Goal: Task Accomplishment & Management: Complete application form

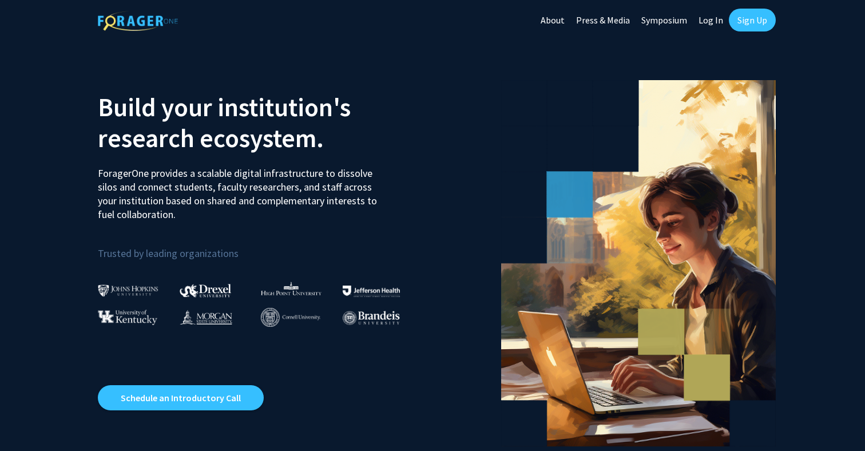
click at [714, 19] on link "Log In" at bounding box center [711, 20] width 36 height 40
select select
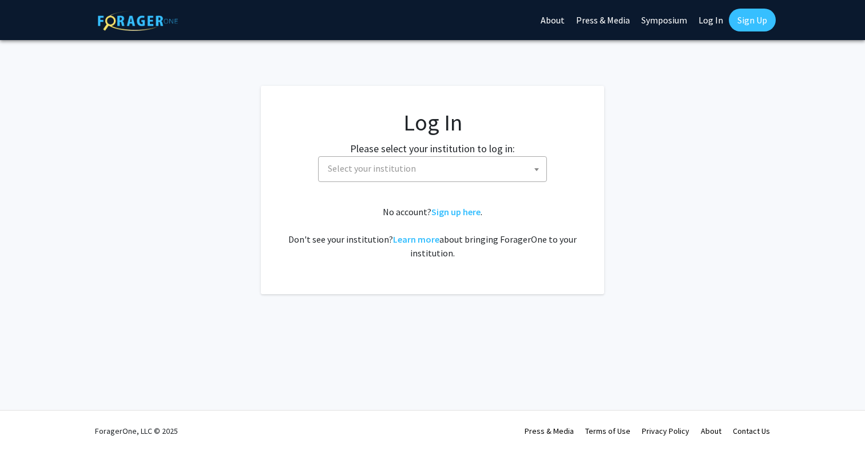
click at [354, 179] on span "Select your institution" at bounding box center [434, 168] width 223 height 23
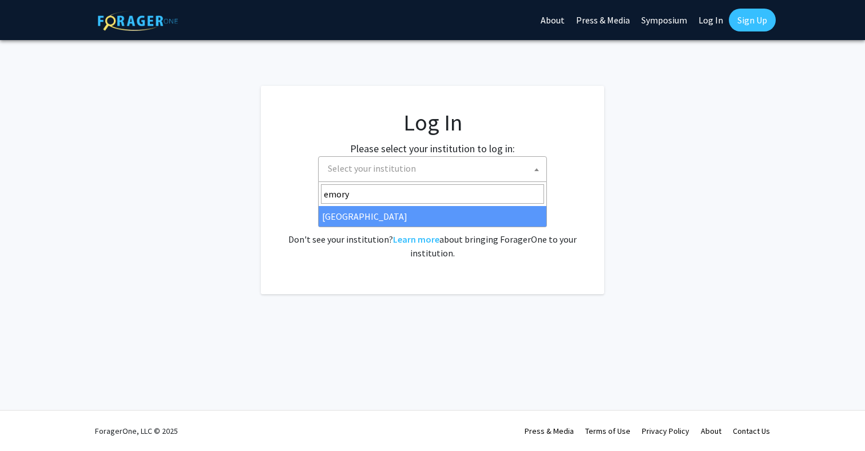
type input "emory"
select select "12"
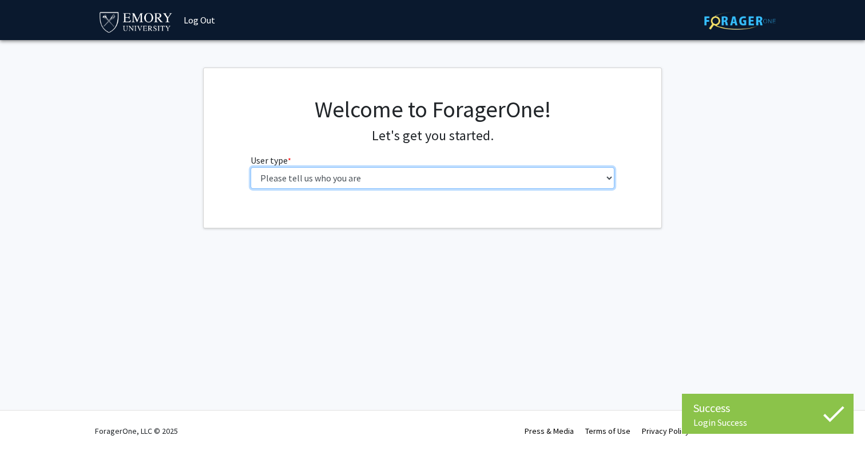
click at [379, 169] on select "Please tell us who you are Undergraduate Student Master's Student Doctoral Cand…" at bounding box center [433, 178] width 365 height 22
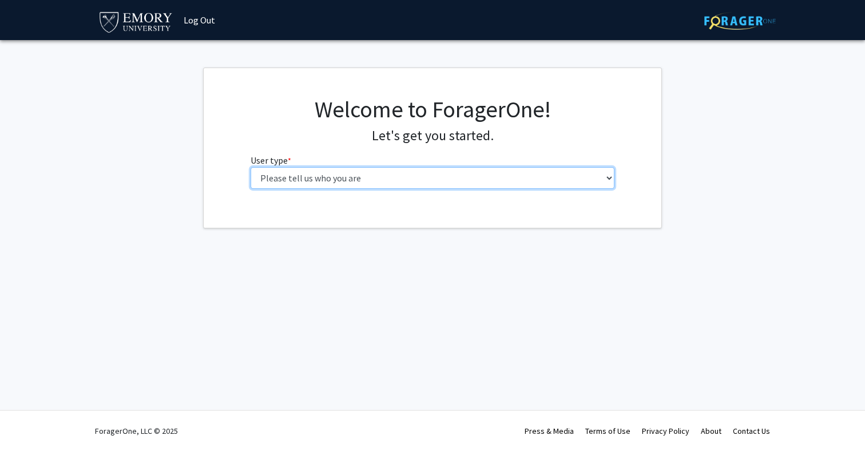
select select "1: undergrad"
click at [251, 167] on select "Please tell us who you are Undergraduate Student Master's Student Doctoral Cand…" at bounding box center [433, 178] width 365 height 22
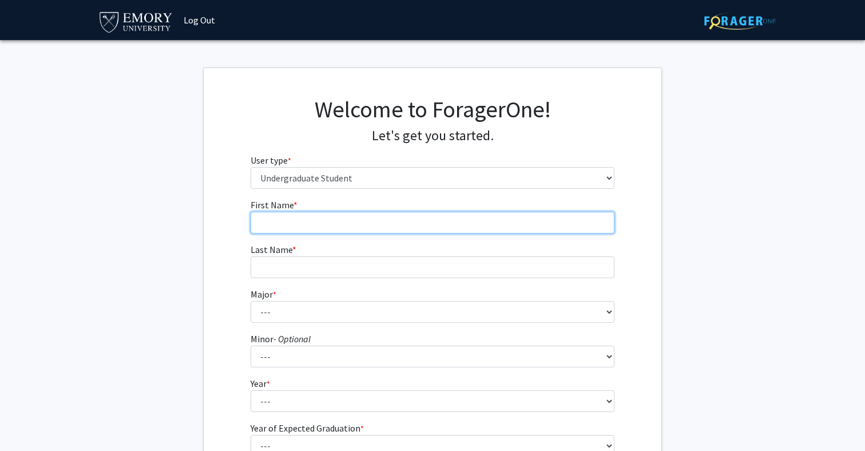
click at [326, 231] on input "First Name * required" at bounding box center [433, 223] width 365 height 22
type input "[PERSON_NAME]"
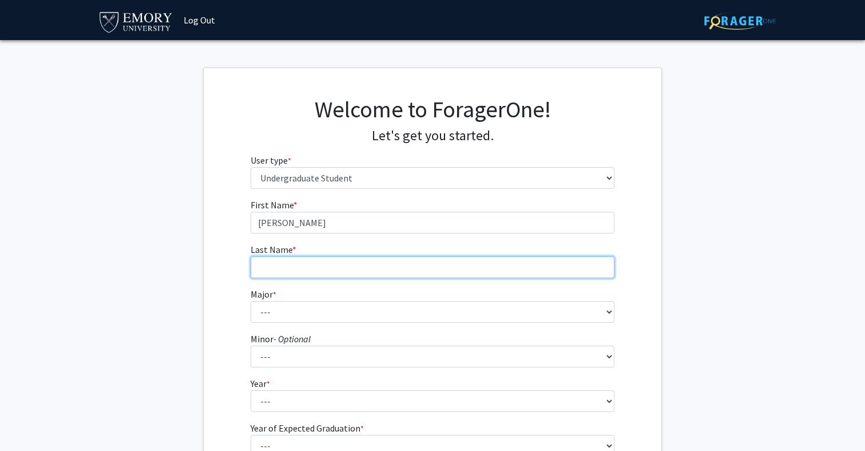
click at [331, 268] on input "Last Name * required" at bounding box center [433, 267] width 365 height 22
type input "[PERSON_NAME]"
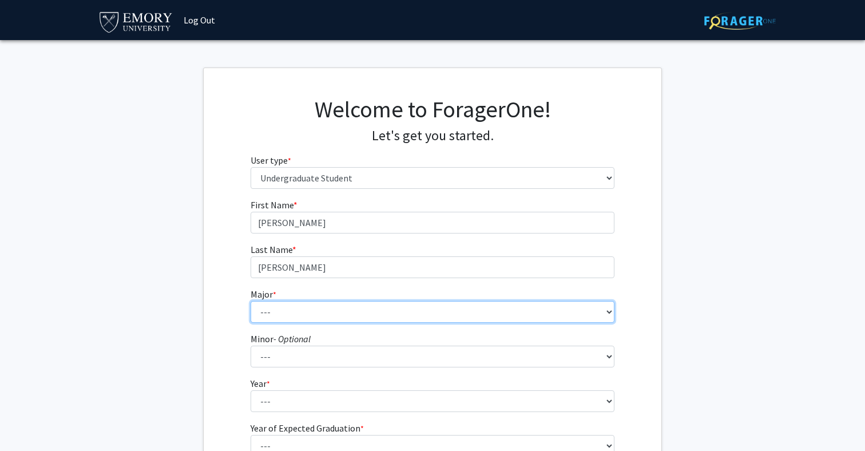
click at [318, 311] on select "--- Accounting African American Studies African Studies American Studies Analyt…" at bounding box center [433, 312] width 365 height 22
select select "16: 977"
click at [251, 301] on select "--- Accounting African American Studies African Studies American Studies Analyt…" at bounding box center [433, 312] width 365 height 22
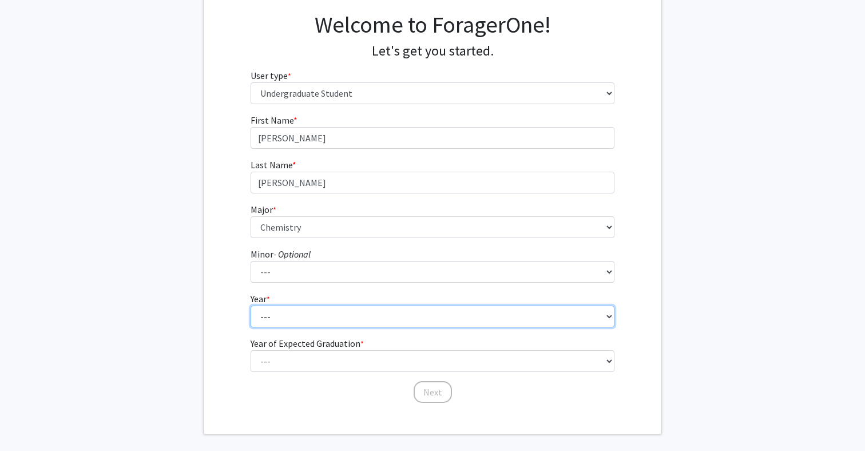
click at [301, 323] on select "--- First-year Sophomore Junior Senior Postbaccalaureate Certificate" at bounding box center [433, 317] width 365 height 22
select select "2: sophomore"
click at [251, 306] on select "--- First-year Sophomore Junior Senior Postbaccalaureate Certificate" at bounding box center [433, 317] width 365 height 22
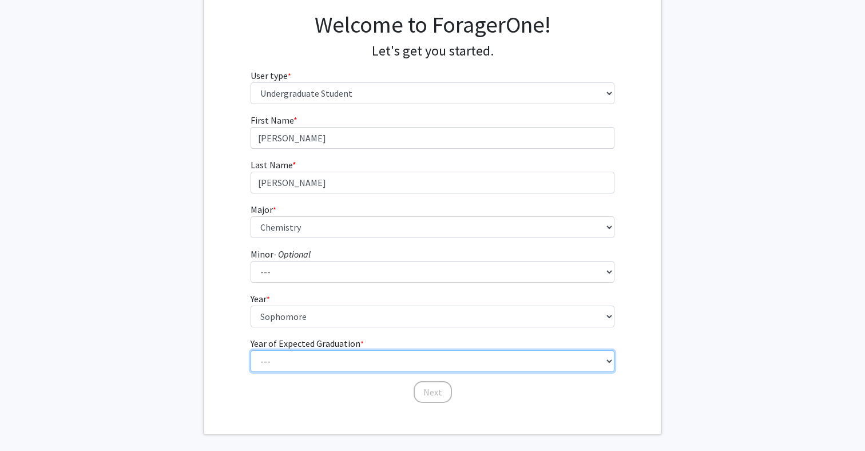
click at [315, 362] on select "--- 2025 2026 2027 2028 2029 2030 2031 2032 2033 2034" at bounding box center [433, 361] width 365 height 22
select select "4: 2028"
click at [251, 350] on select "--- 2025 2026 2027 2028 2029 2030 2031 2032 2033 2034" at bounding box center [433, 361] width 365 height 22
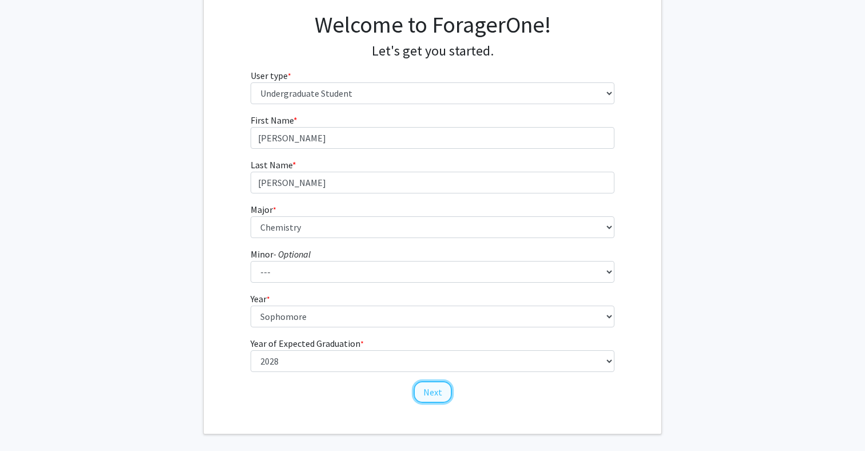
click at [432, 392] on button "Next" at bounding box center [433, 392] width 38 height 22
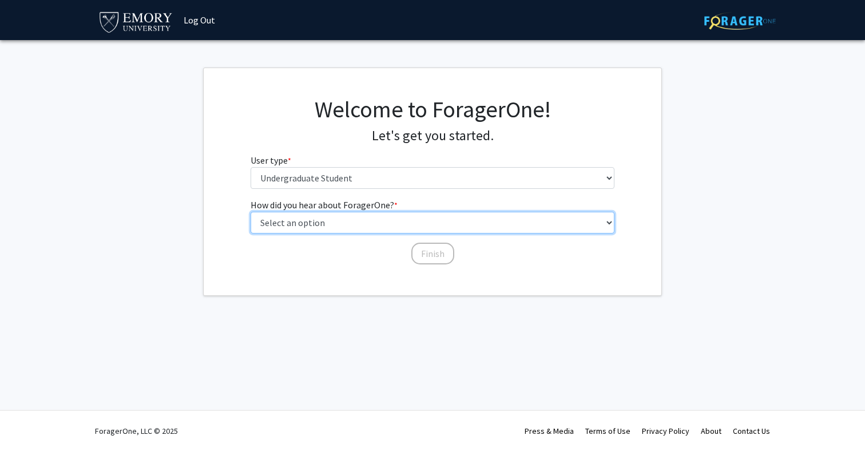
click at [412, 223] on select "Select an option Peer/student recommendation Faculty/staff recommendation Unive…" at bounding box center [433, 223] width 365 height 22
select select "3: university_website"
click at [251, 212] on select "Select an option Peer/student recommendation Faculty/staff recommendation Unive…" at bounding box center [433, 223] width 365 height 22
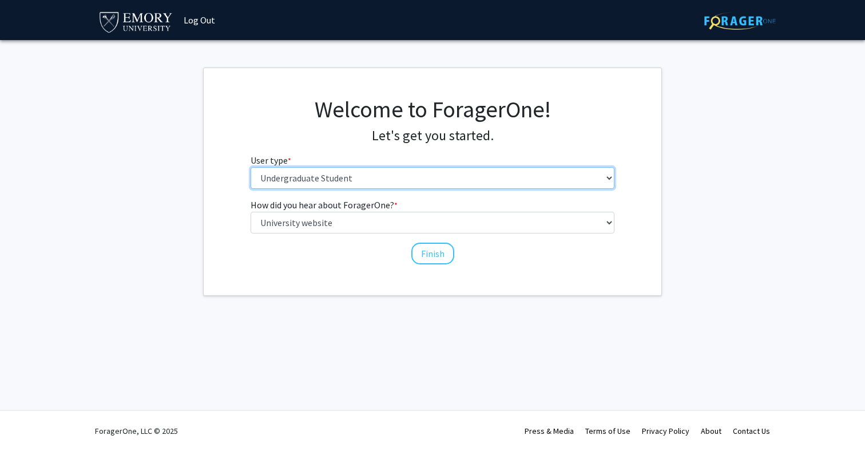
click at [403, 173] on select "Please tell us who you are Undergraduate Student Master's Student Doctoral Cand…" at bounding box center [433, 178] width 365 height 22
click at [251, 167] on select "Please tell us who you are Undergraduate Student Master's Student Doctoral Cand…" at bounding box center [433, 178] width 365 height 22
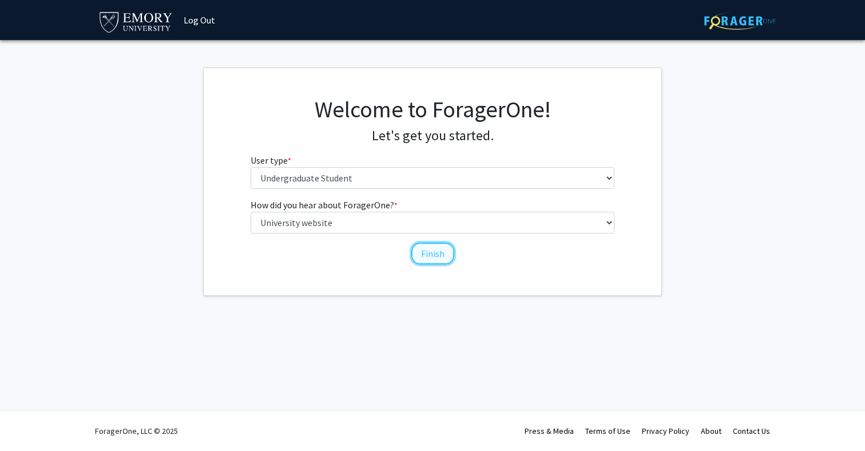
click at [429, 248] on button "Finish" at bounding box center [433, 254] width 43 height 22
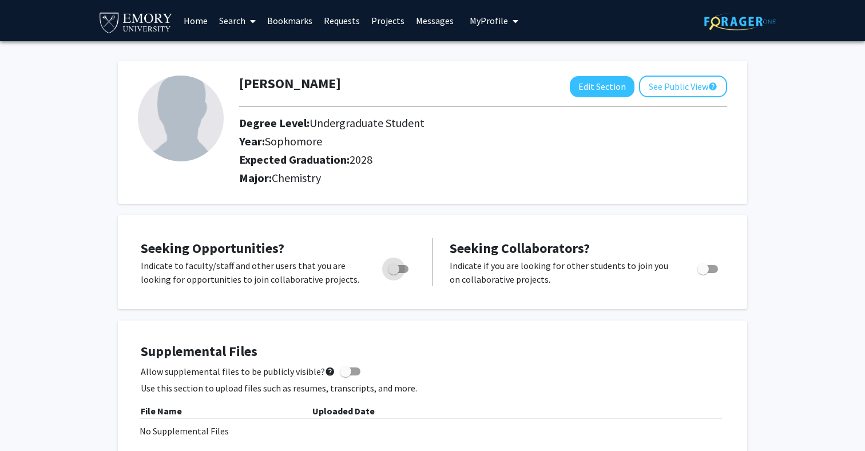
click at [392, 268] on span "Toggle" at bounding box center [393, 268] width 11 height 11
click at [393, 273] on input "Are you actively seeking opportunities?" at bounding box center [393, 273] width 1 height 1
checkbox input "true"
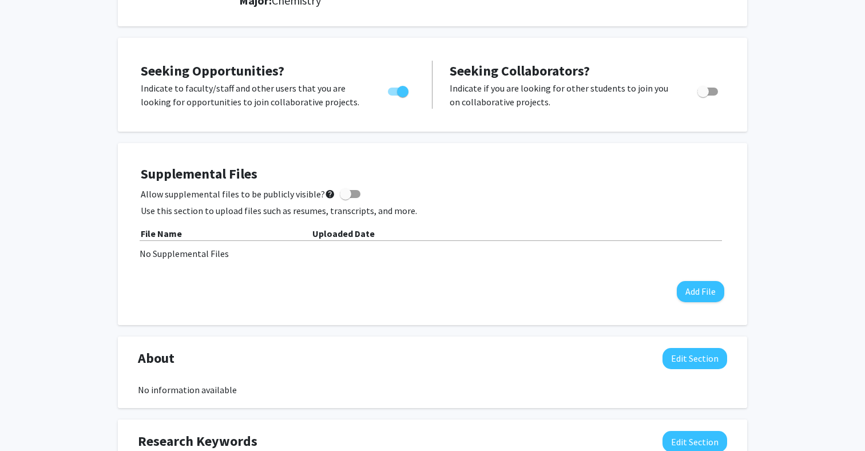
scroll to position [194, 0]
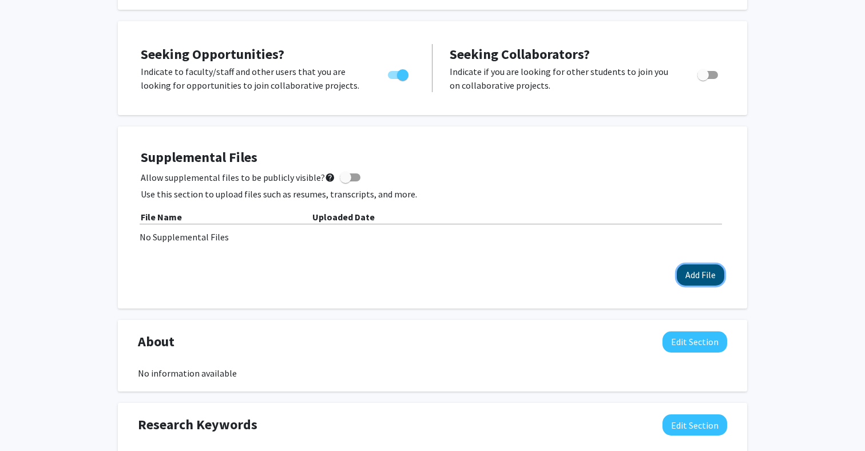
click at [700, 270] on button "Add File" at bounding box center [701, 274] width 48 height 21
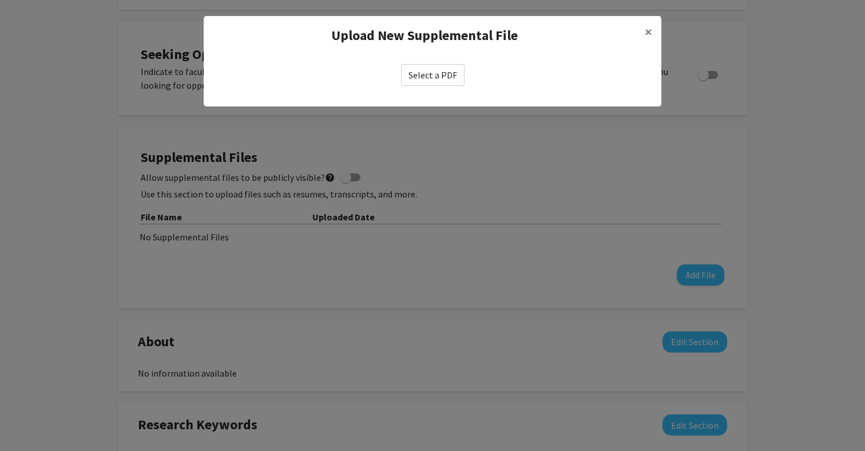
click at [444, 84] on label "Select a PDF" at bounding box center [433, 75] width 64 height 22
click at [0, 0] on input "Select a PDF" at bounding box center [0, 0] width 0 height 0
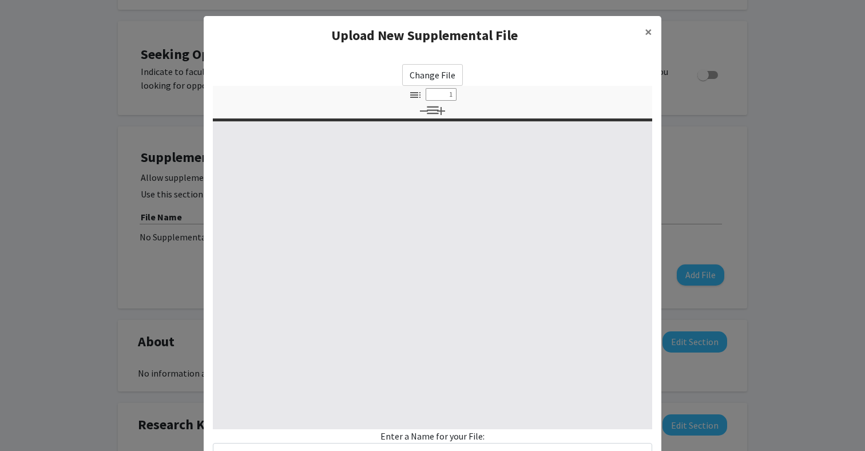
select select "custom"
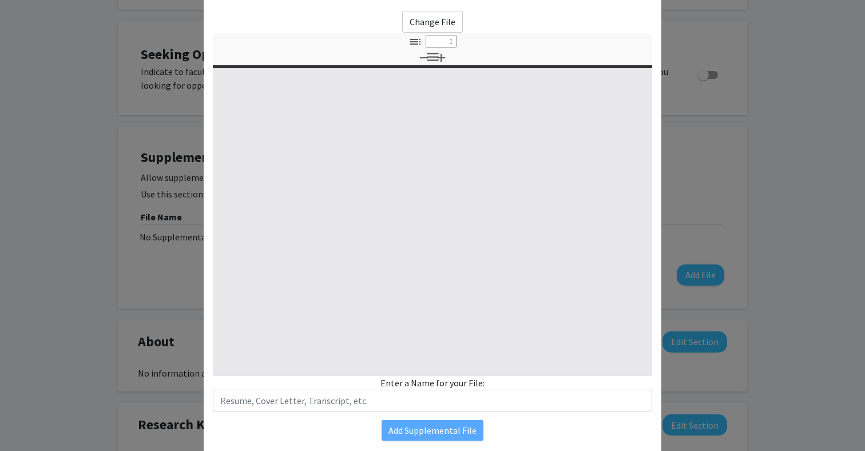
type input "0"
select select "custom"
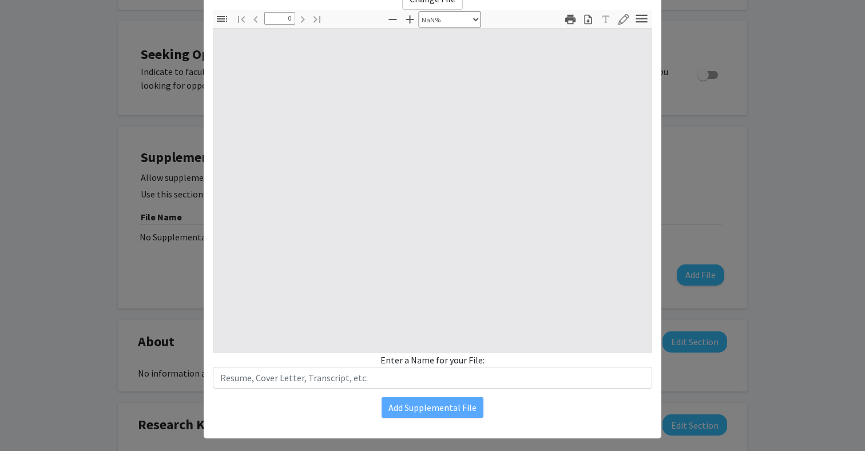
scroll to position [91, 0]
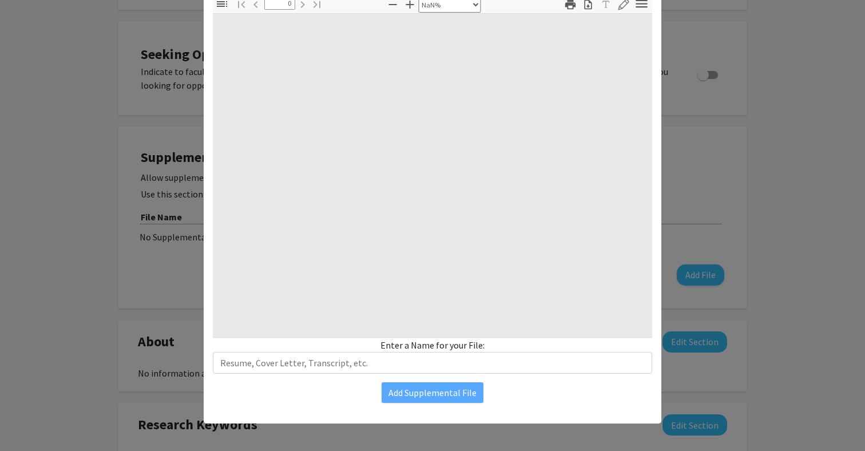
type input "1"
select select "auto"
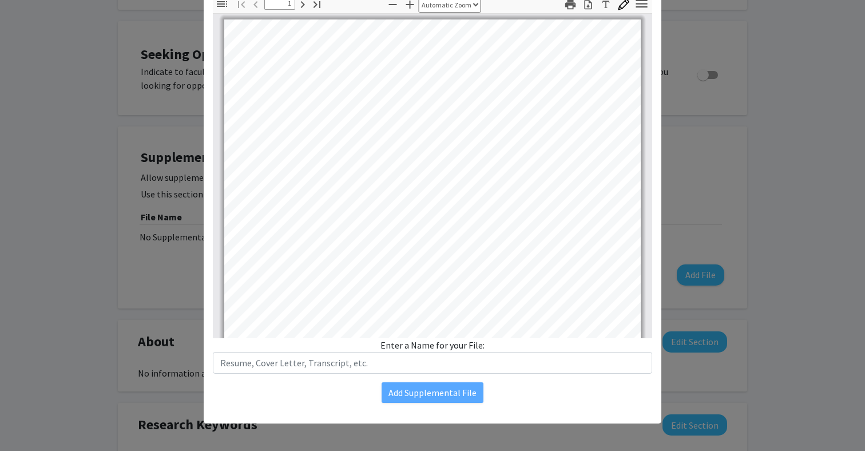
scroll to position [0, 0]
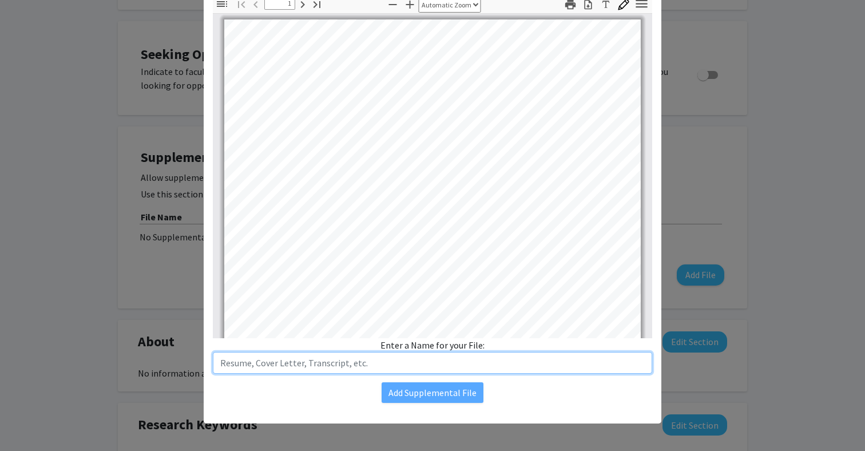
click at [368, 364] on input "text" at bounding box center [433, 363] width 440 height 22
type input "R"
click at [222, 362] on input "Resume" at bounding box center [433, 363] width 440 height 22
click at [255, 366] on input "[PERSON_NAME] Resume" at bounding box center [433, 363] width 440 height 22
click at [267, 363] on input "[PERSON_NAME] Resume" at bounding box center [433, 363] width 440 height 22
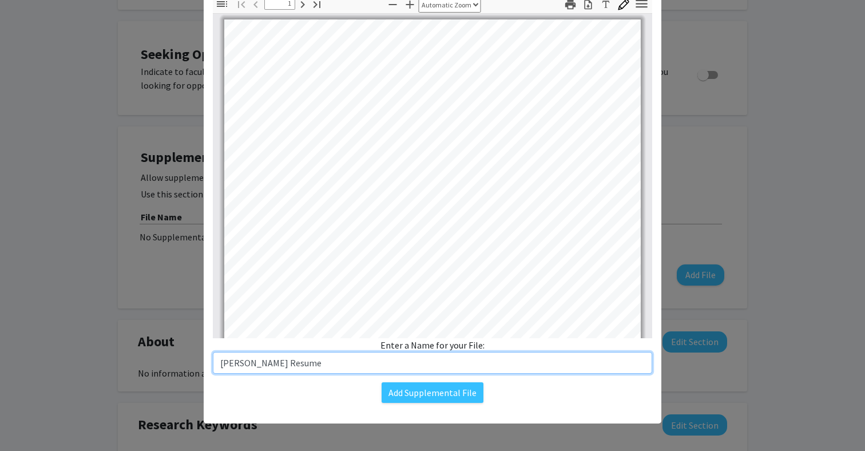
click at [307, 365] on input "[PERSON_NAME] Resume" at bounding box center [433, 363] width 440 height 22
type input "[PERSON_NAME] Resume 2025"
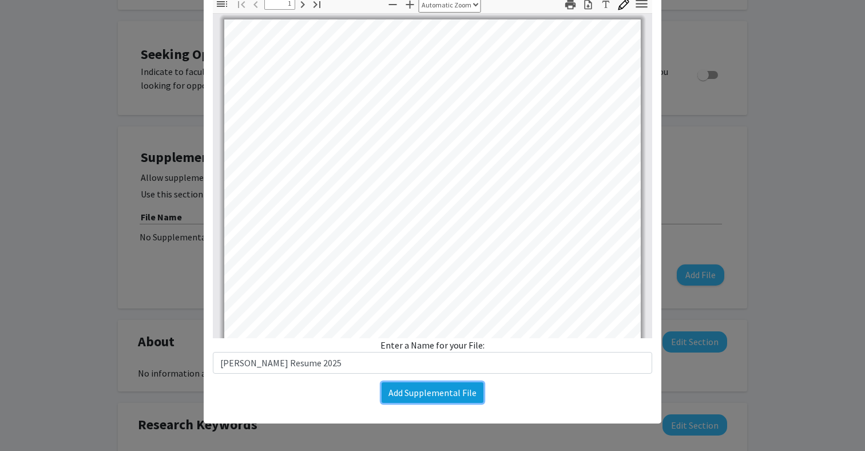
click at [455, 390] on button "Add Supplemental File" at bounding box center [433, 392] width 102 height 21
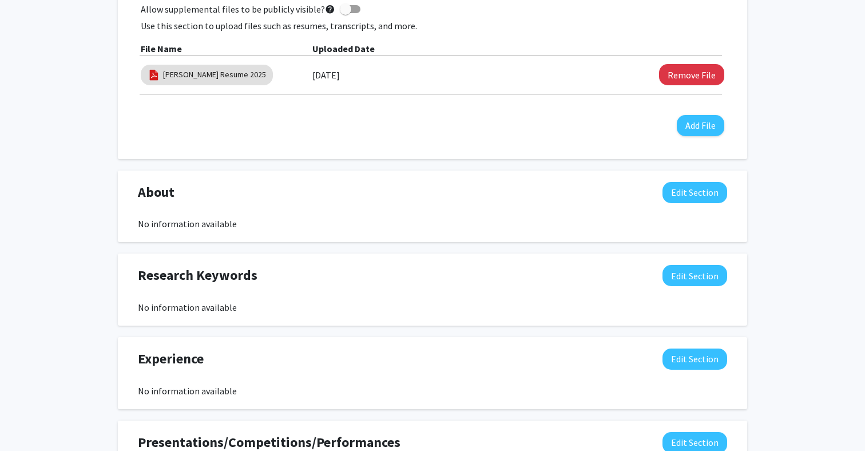
scroll to position [364, 0]
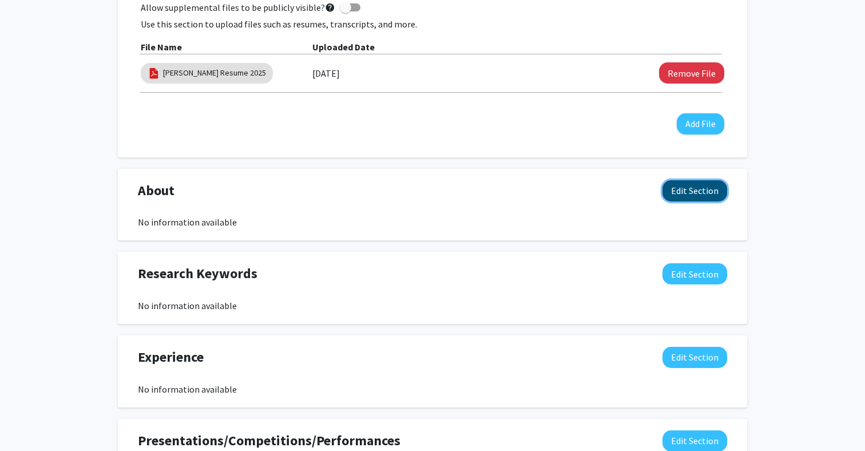
click at [688, 197] on button "Edit Section" at bounding box center [695, 190] width 65 height 21
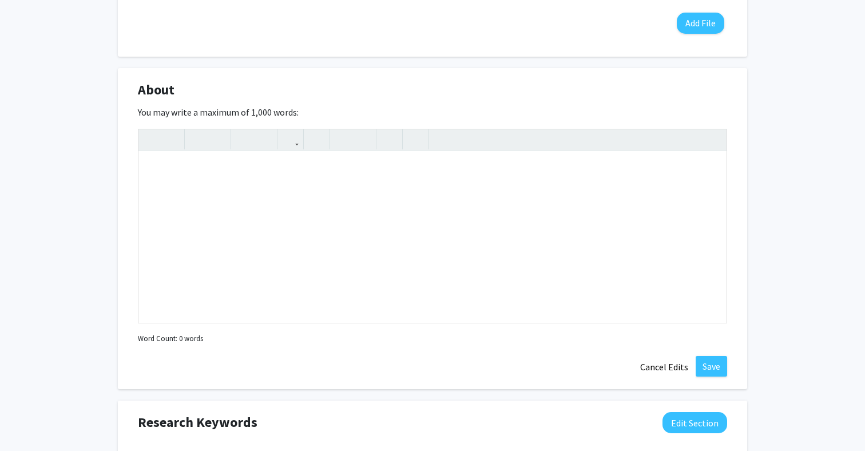
scroll to position [467, 0]
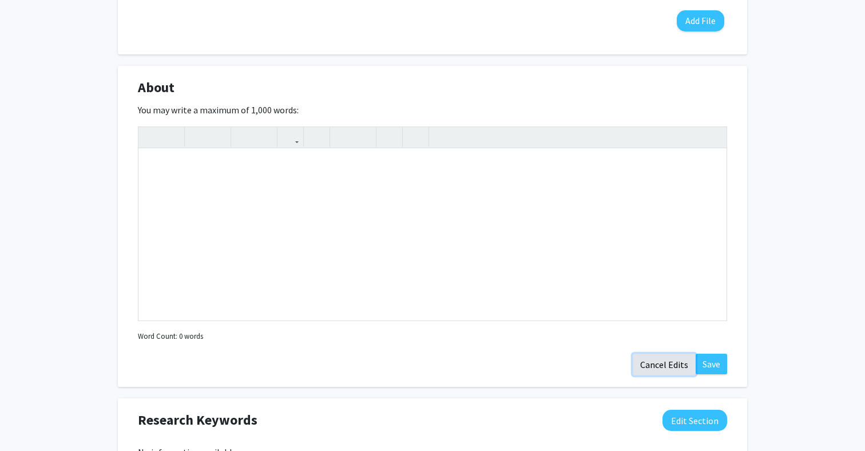
click at [648, 367] on button "Cancel Edits" at bounding box center [664, 365] width 63 height 22
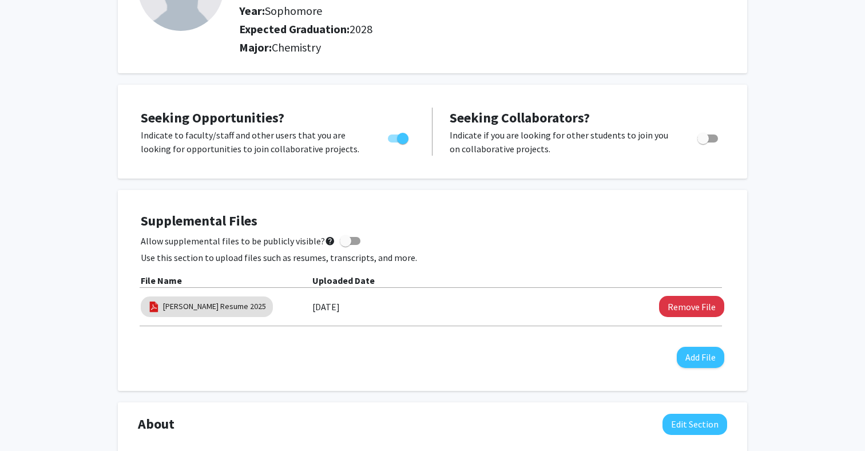
scroll to position [0, 0]
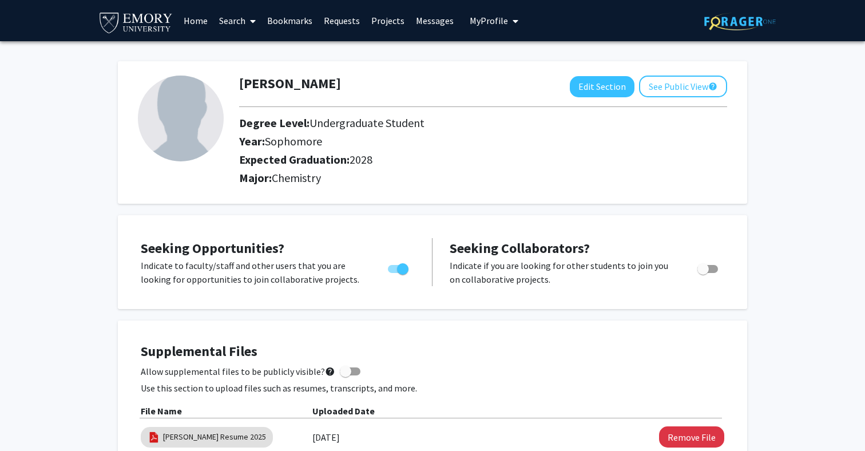
click at [191, 21] on link "Home" at bounding box center [195, 21] width 35 height 40
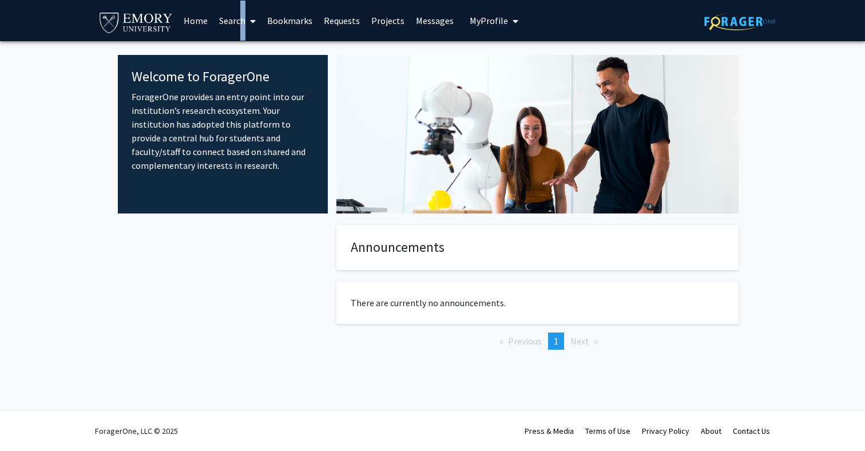
click at [238, 22] on link "Search" at bounding box center [237, 21] width 48 height 40
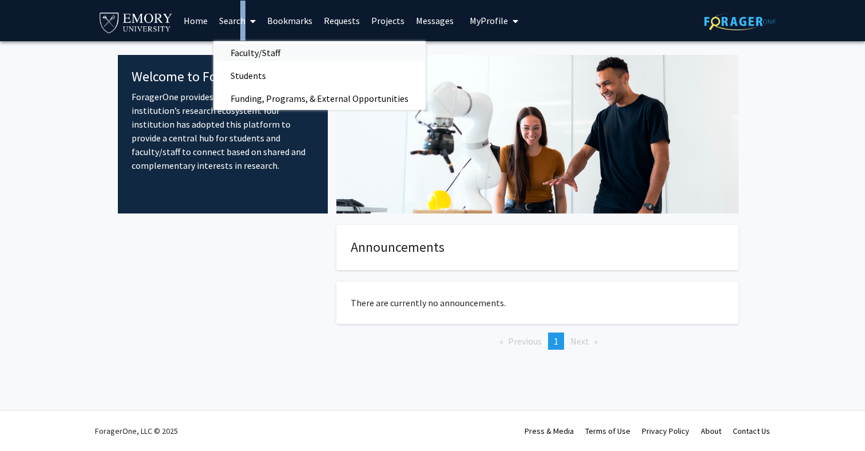
click at [256, 53] on span "Faculty/Staff" at bounding box center [255, 52] width 84 height 23
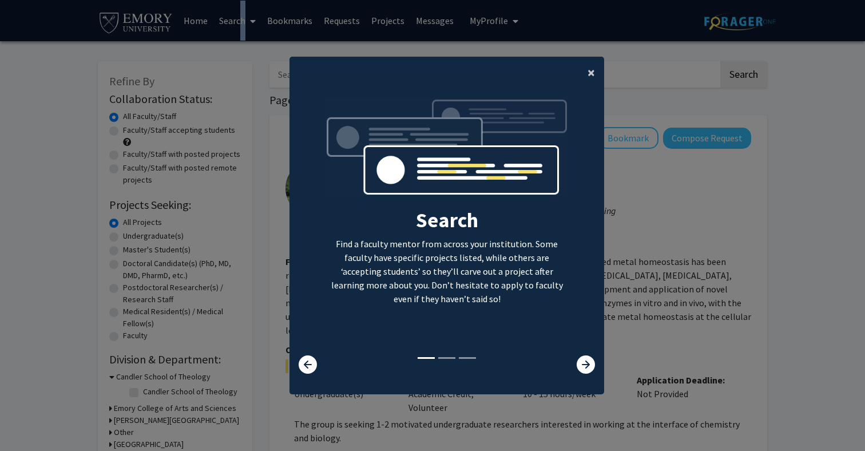
click at [600, 76] on button "×" at bounding box center [592, 73] width 26 height 32
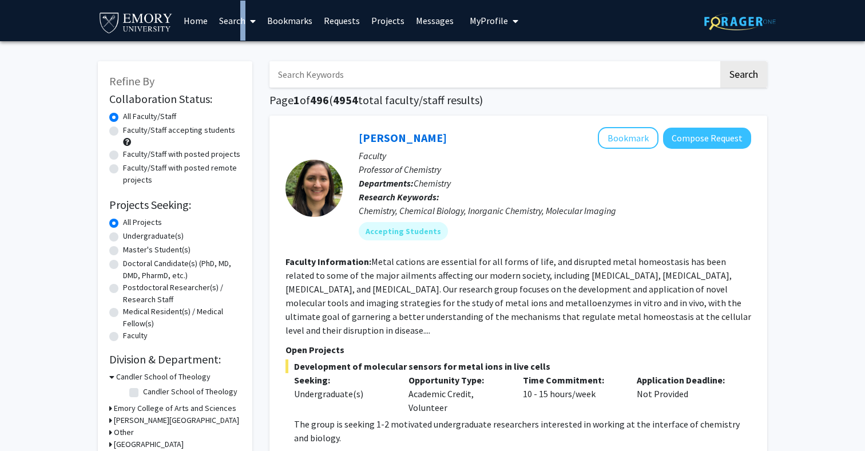
scroll to position [13, 0]
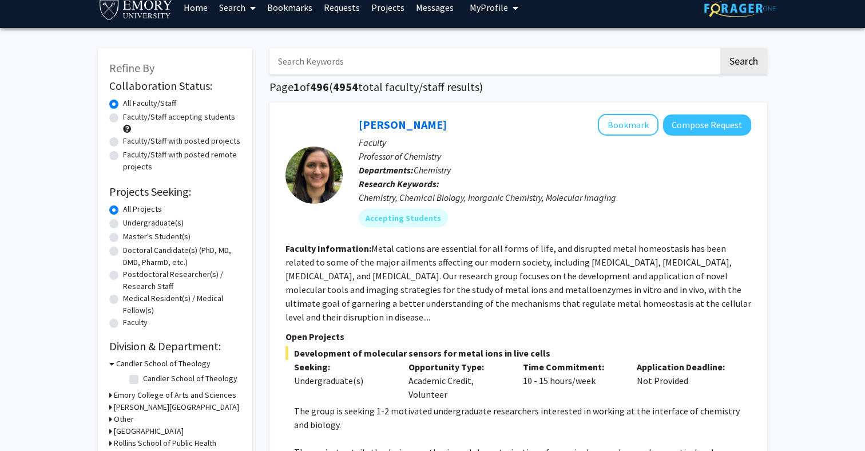
click at [370, 62] on input "Search Keywords" at bounding box center [494, 61] width 449 height 26
type input "pharmaceuticals"
click at [753, 58] on button "Search" at bounding box center [744, 61] width 47 height 26
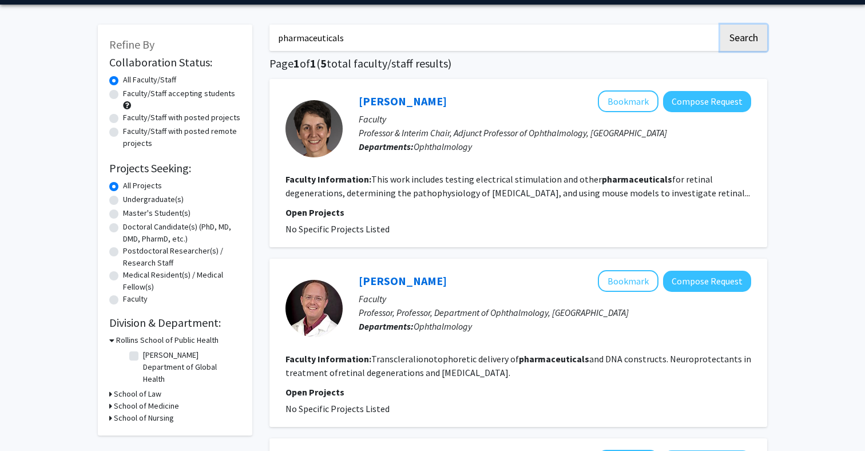
scroll to position [34, 0]
